Goal: Transaction & Acquisition: Purchase product/service

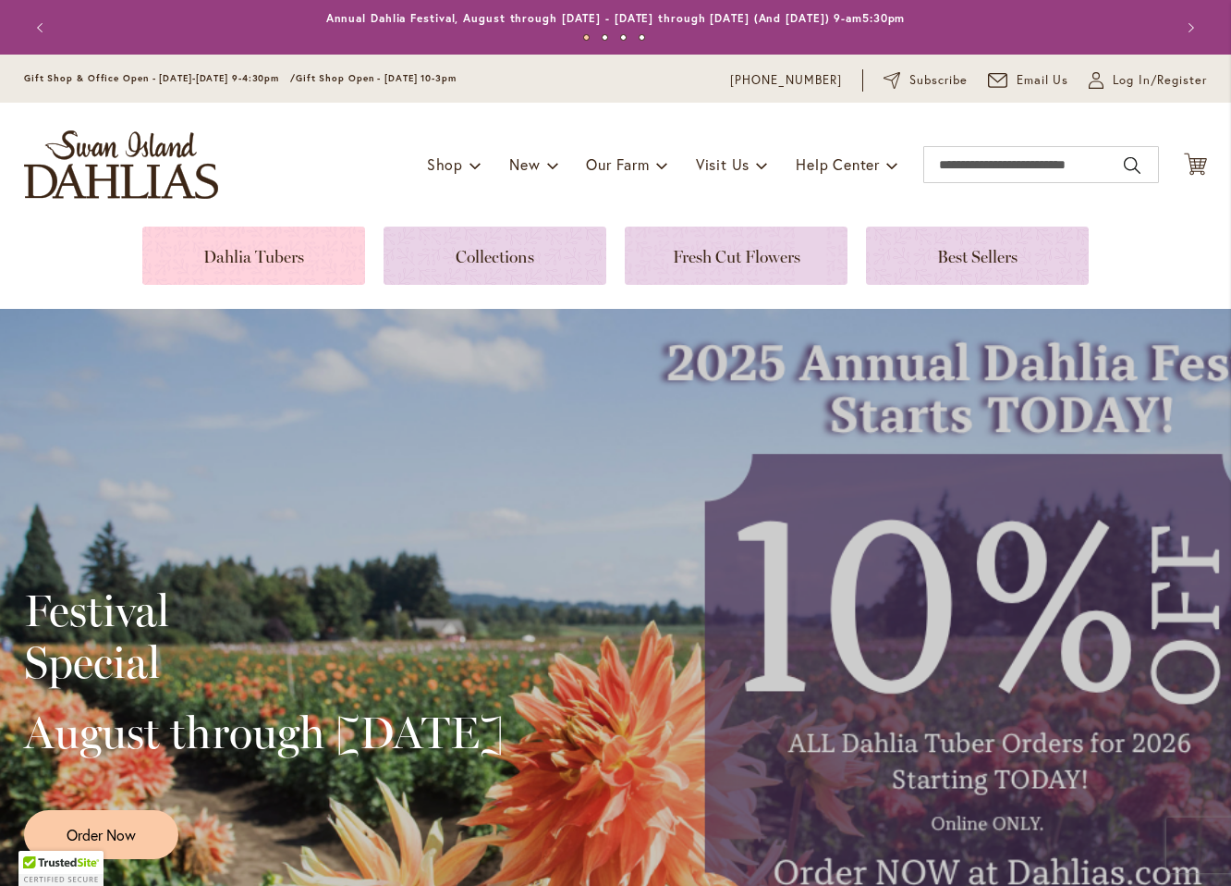
click at [316, 244] on link at bounding box center [253, 255] width 223 height 58
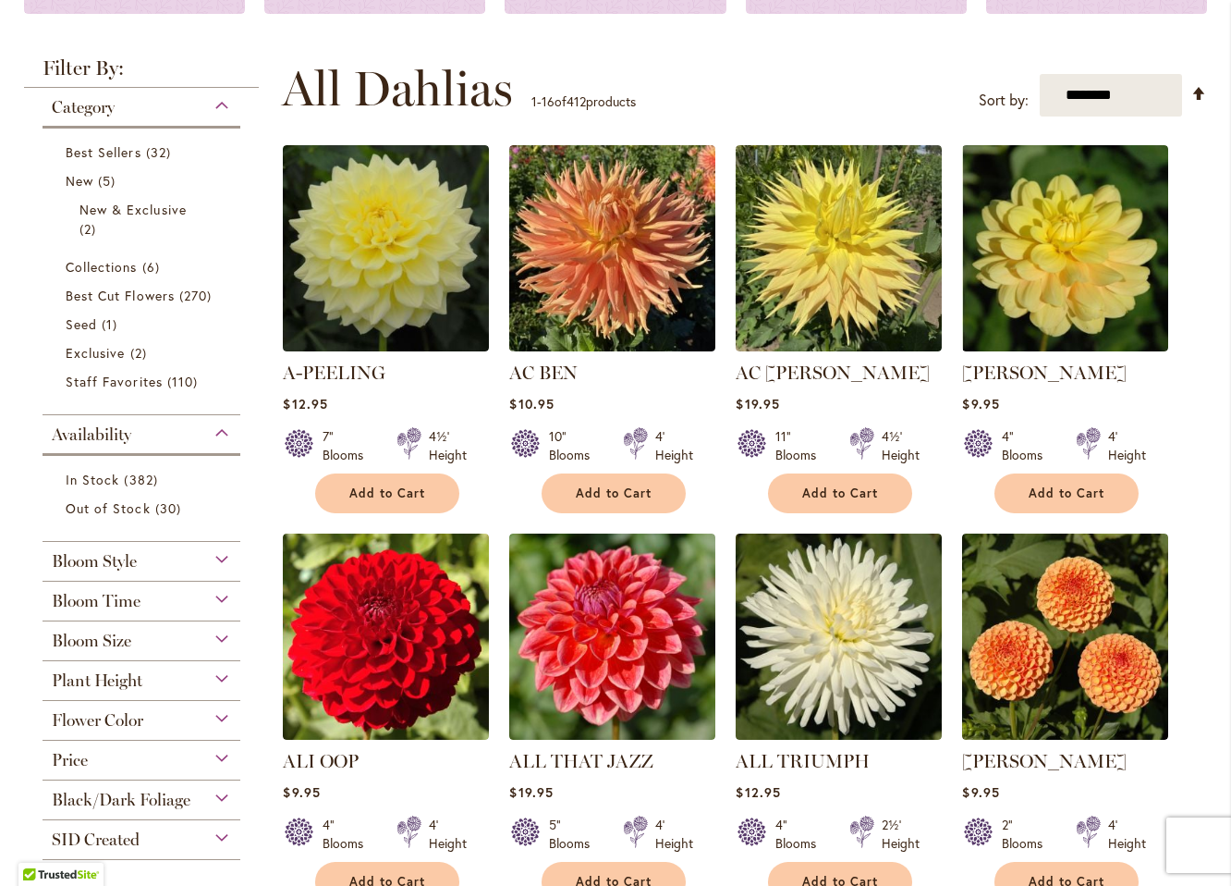
scroll to position [333, 0]
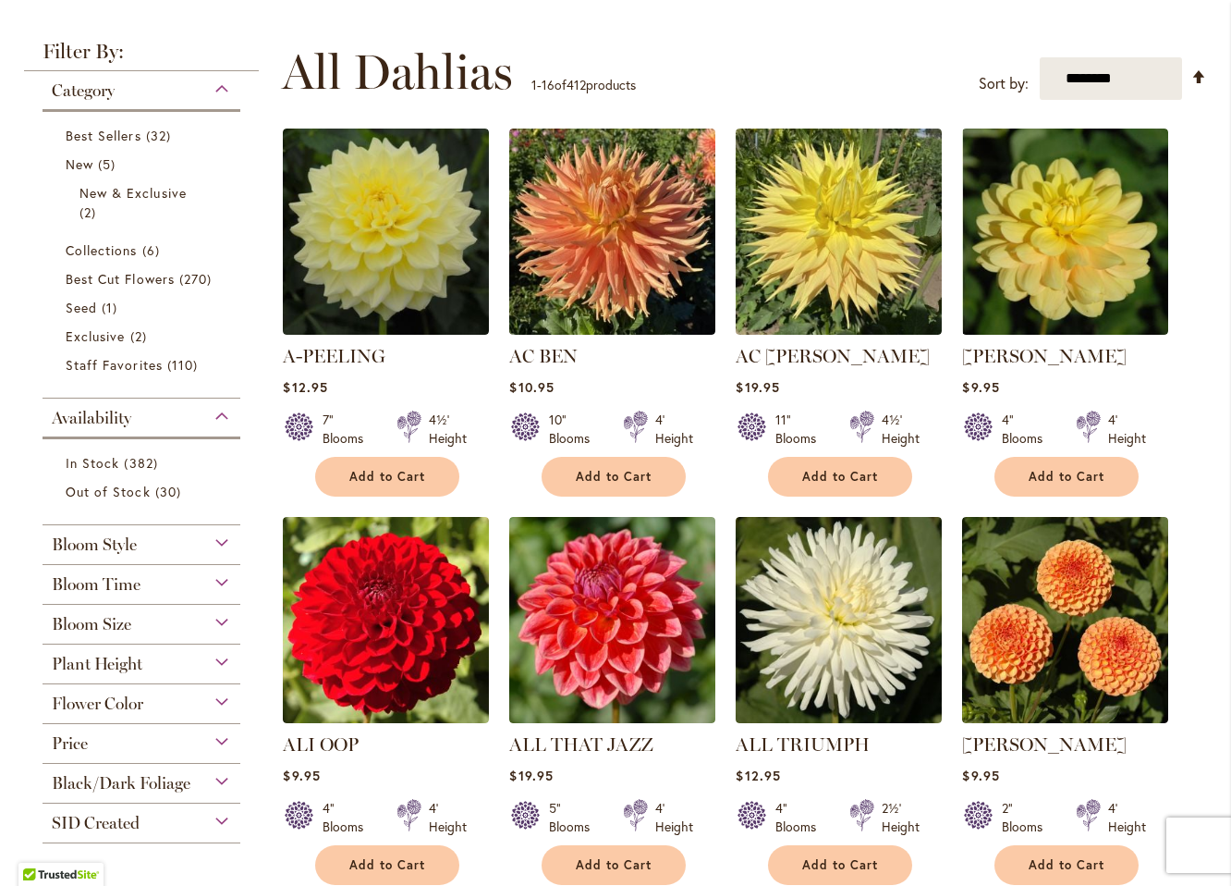
click at [216, 698] on div "Flower Color" at bounding box center [142, 699] width 198 height 30
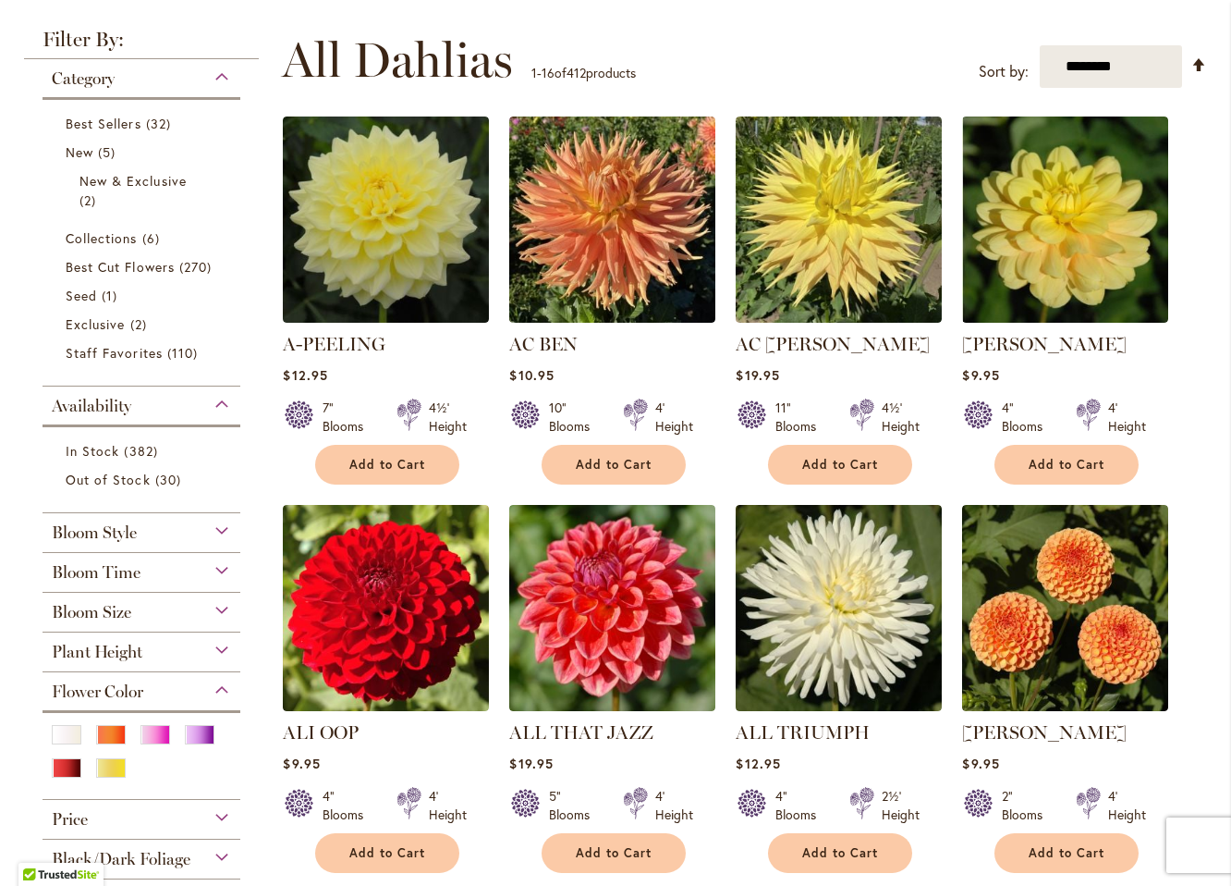
scroll to position [349, 0]
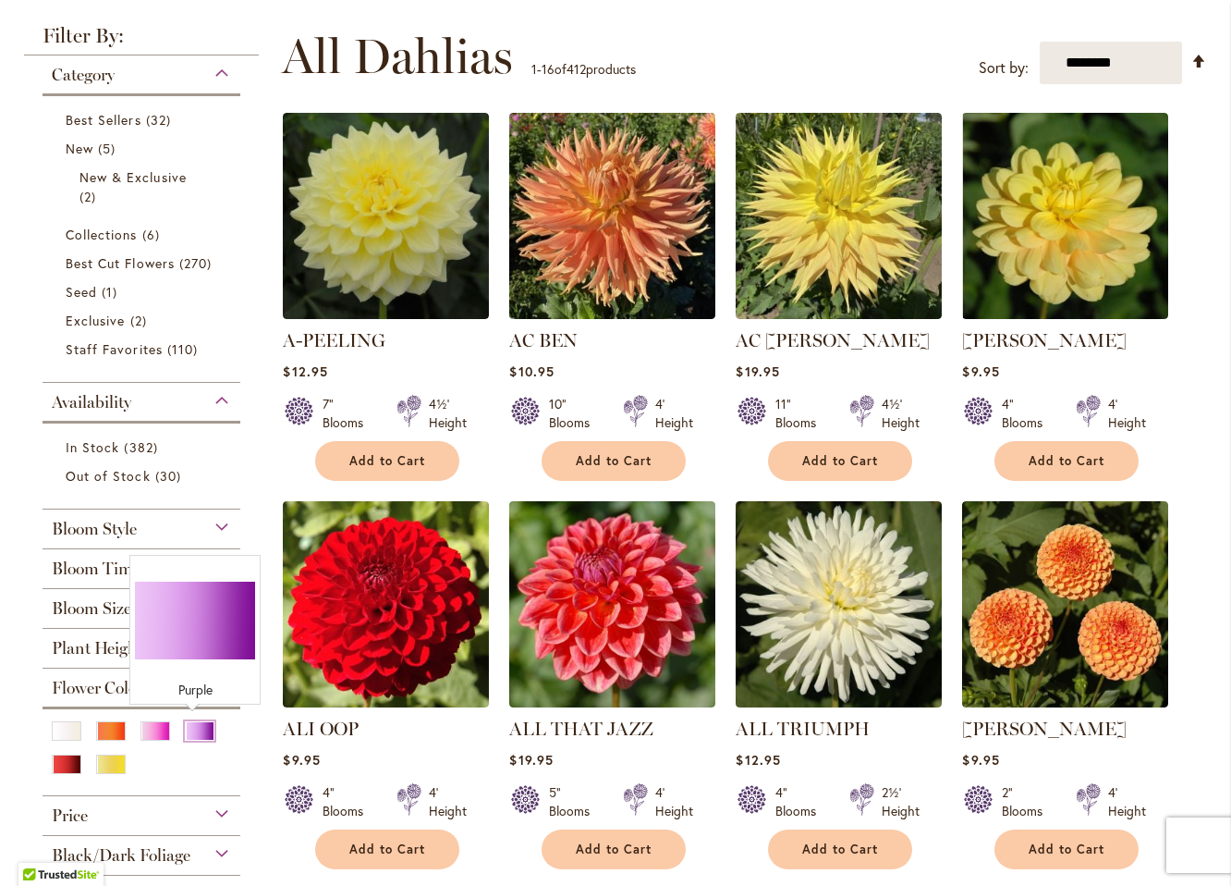
click at [190, 726] on div "Purple" at bounding box center [200, 730] width 30 height 19
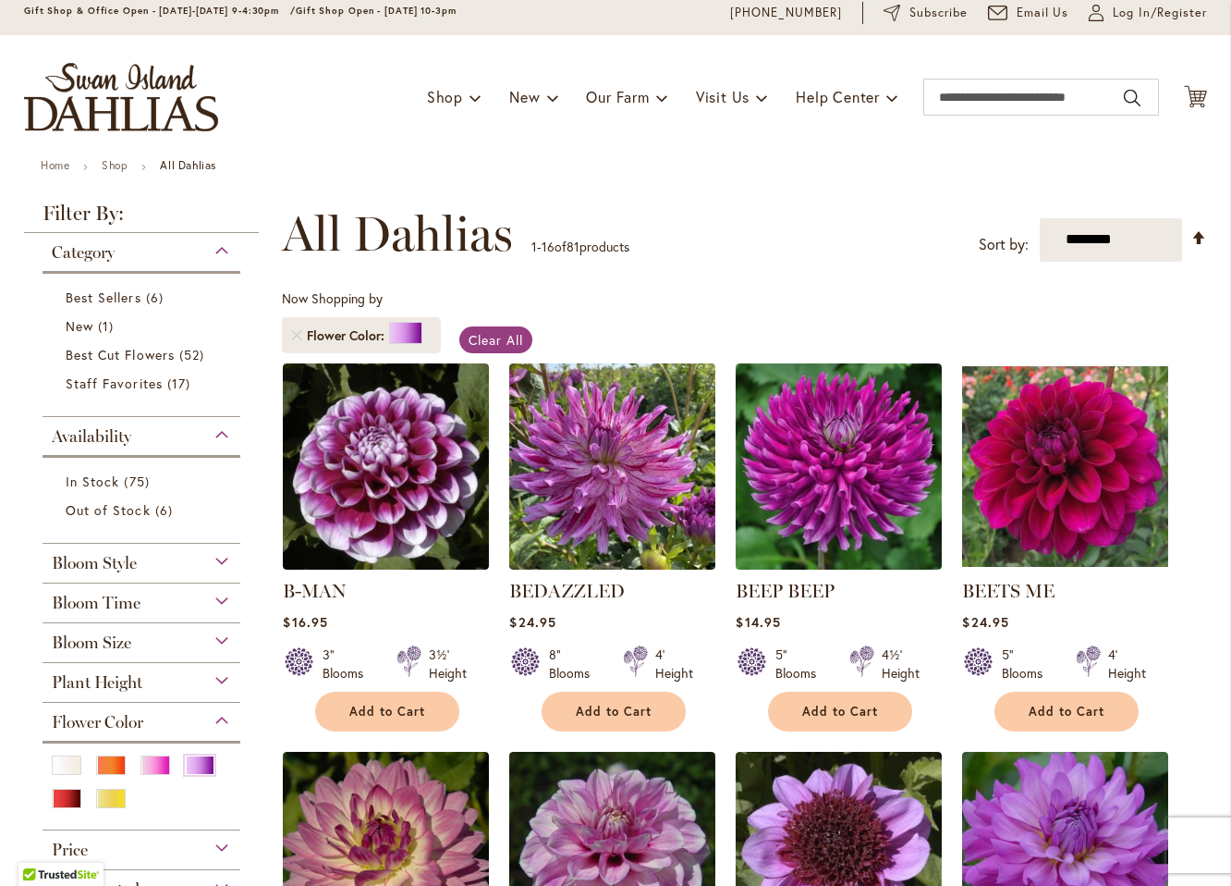
scroll to position [79, 0]
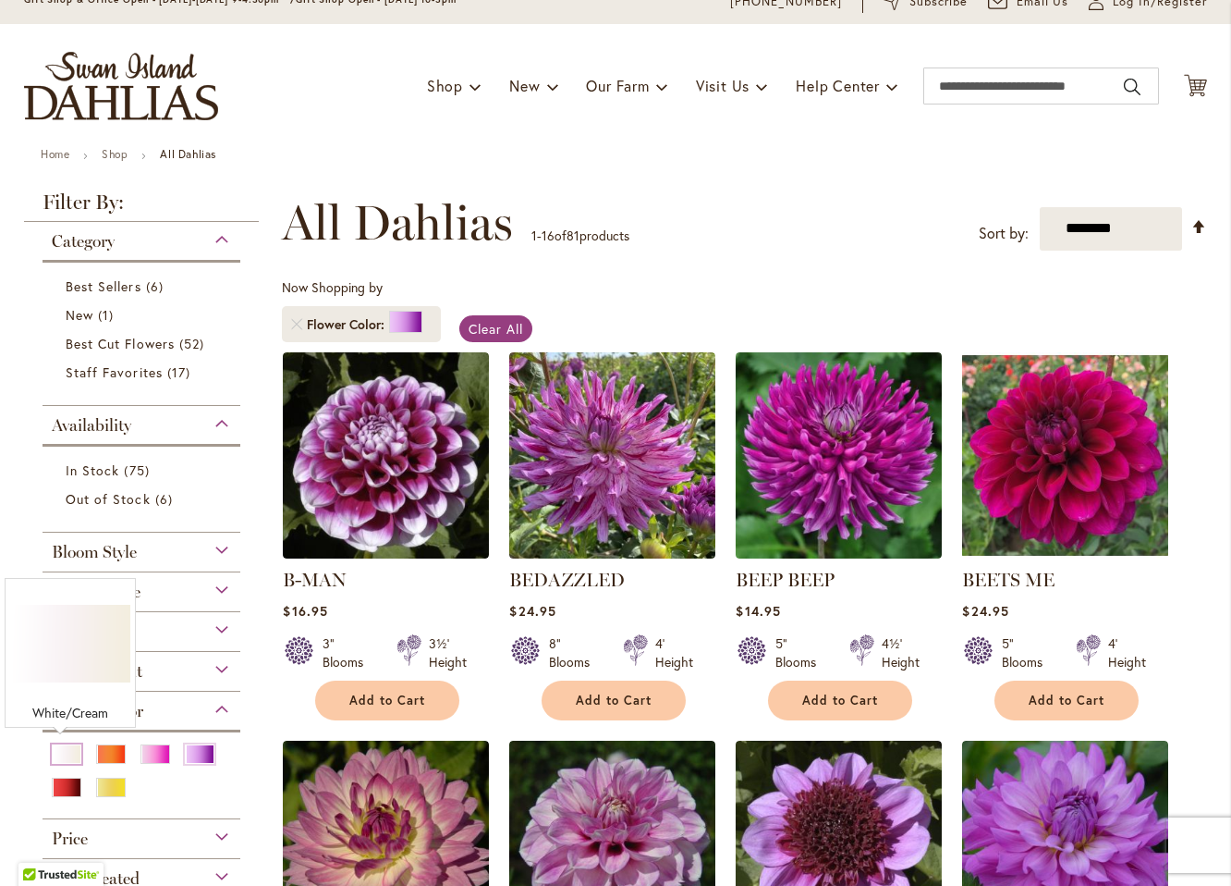
click at [52, 745] on div "White/Cream" at bounding box center [67, 753] width 30 height 19
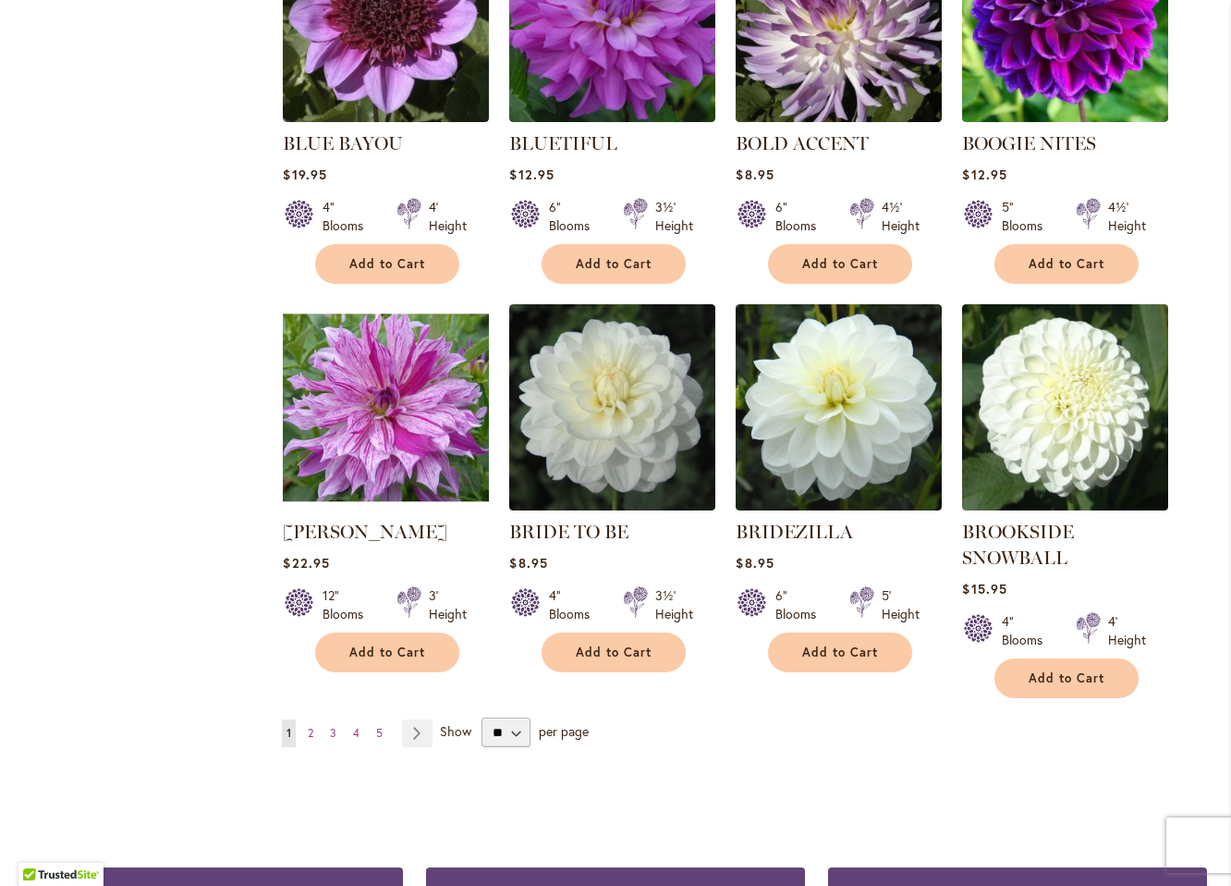
scroll to position [1293, 0]
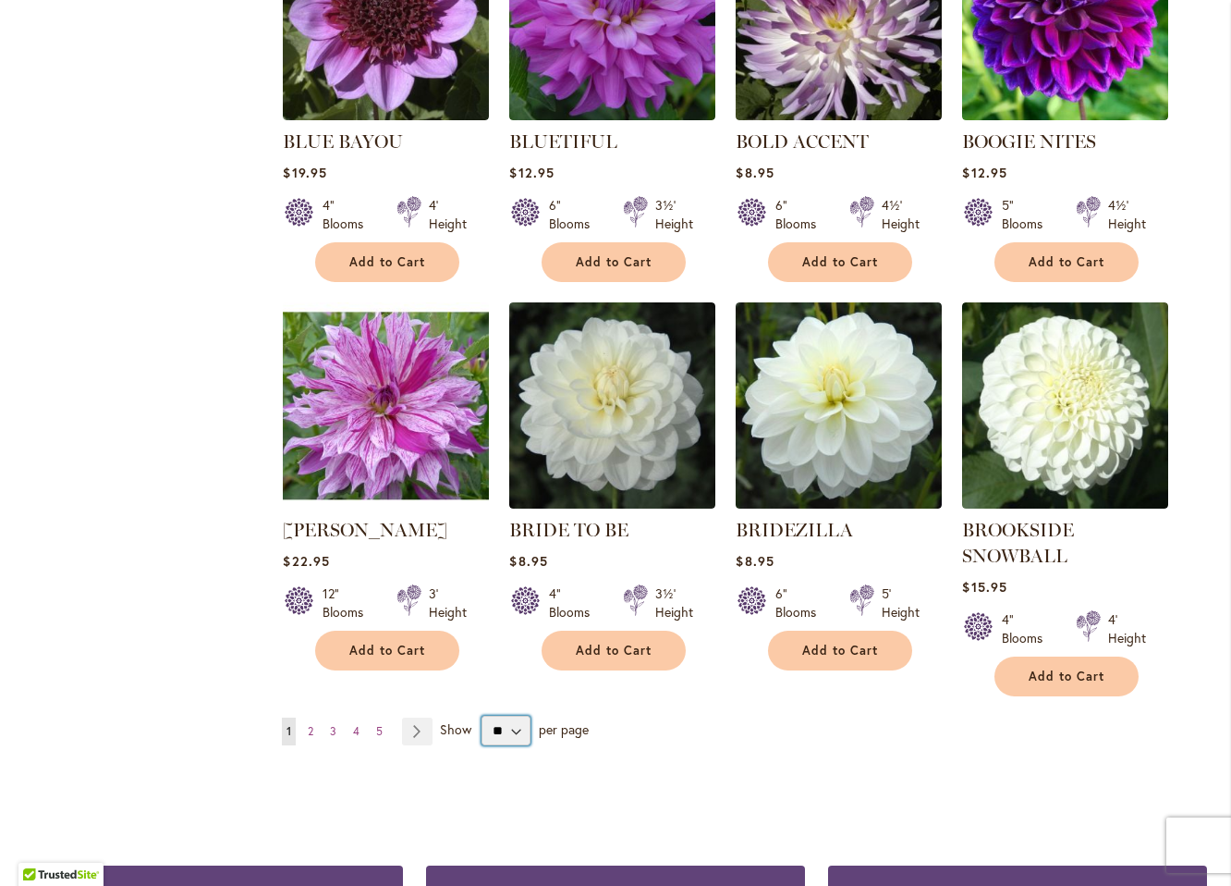
click at [513, 728] on select "** ** ** **" at bounding box center [506, 730] width 49 height 30
select select "**"
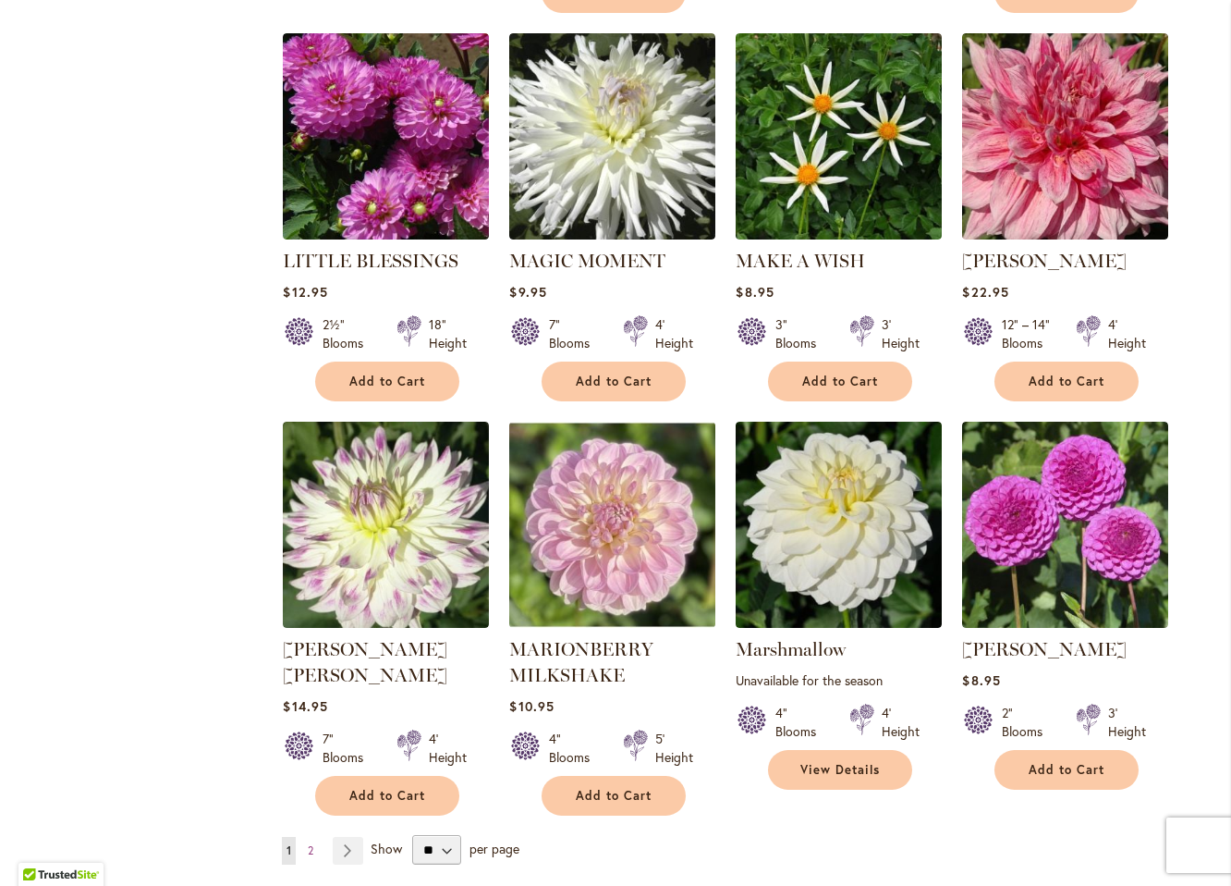
scroll to position [6019, 0]
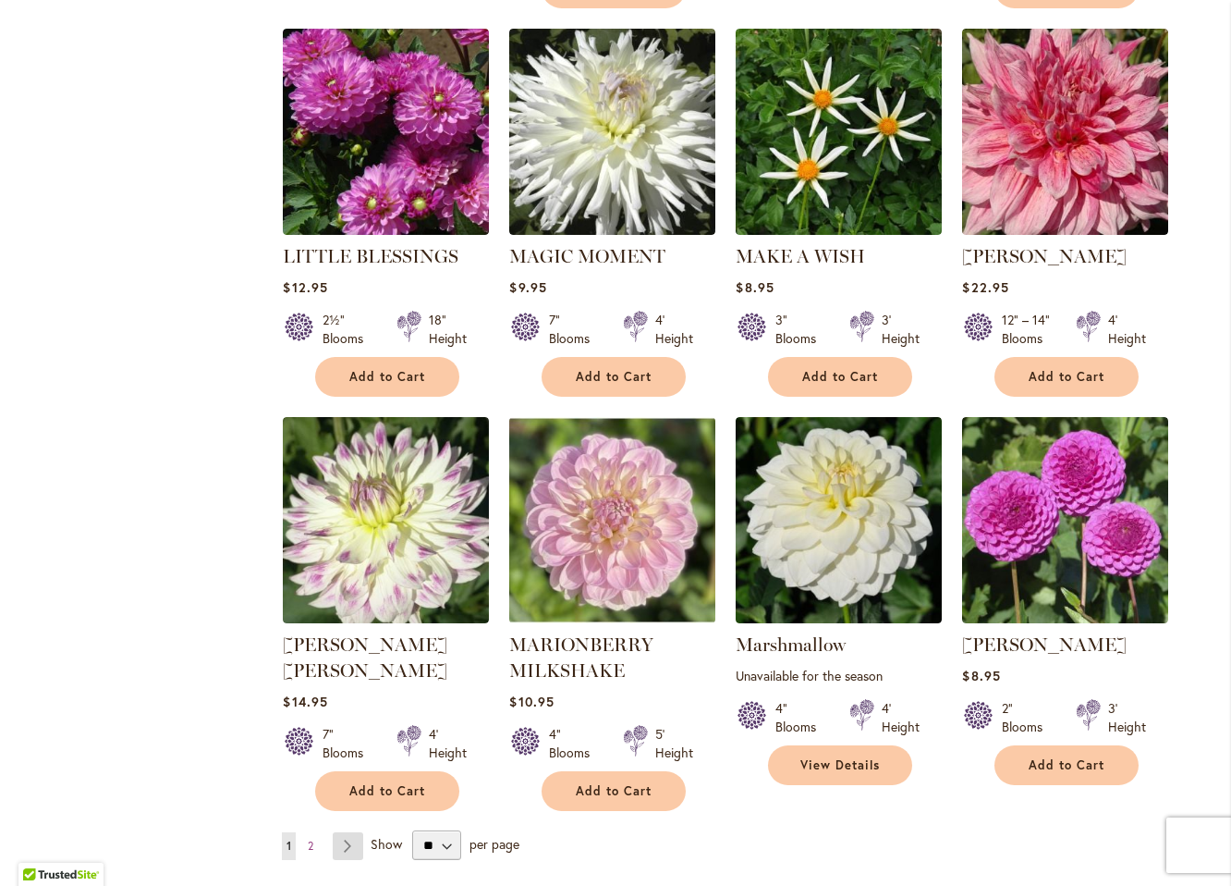
click at [342, 832] on link "Page Next" at bounding box center [348, 846] width 31 height 28
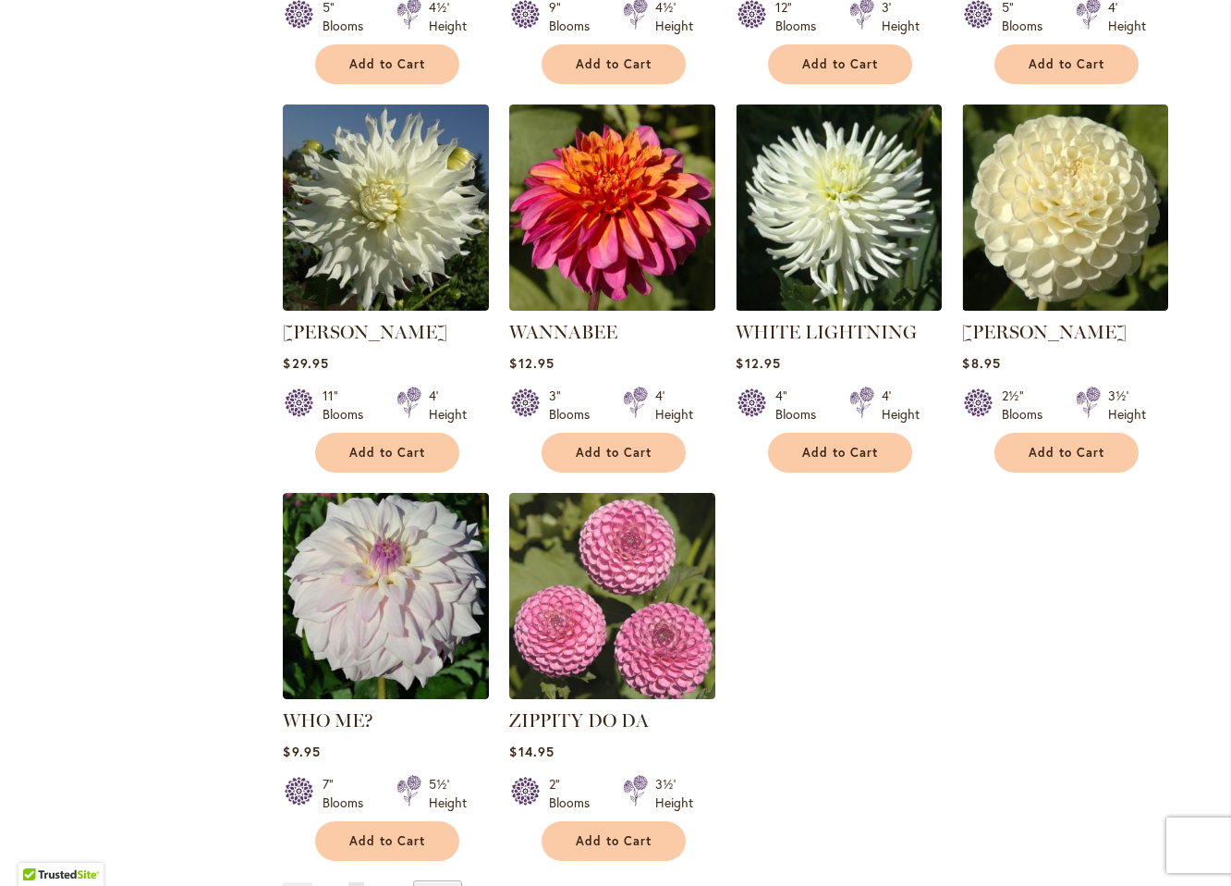
scroll to position [4650, 0]
